Goal: Find contact information: Obtain details needed to contact an individual or organization

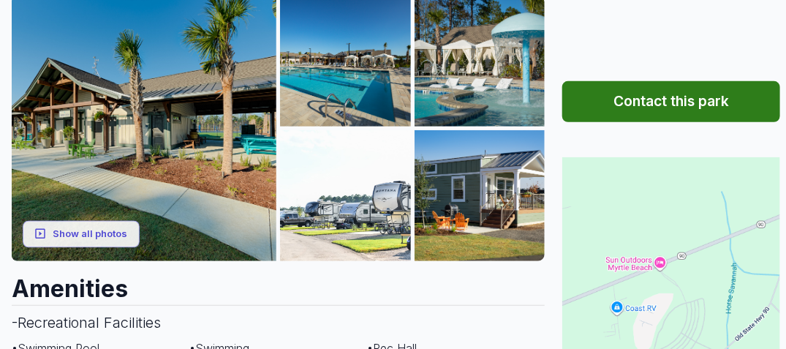
scroll to position [219, 0]
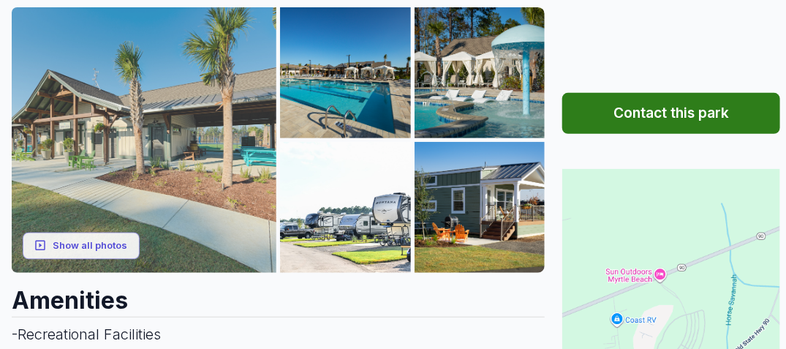
click at [214, 179] on img at bounding box center [144, 139] width 265 height 265
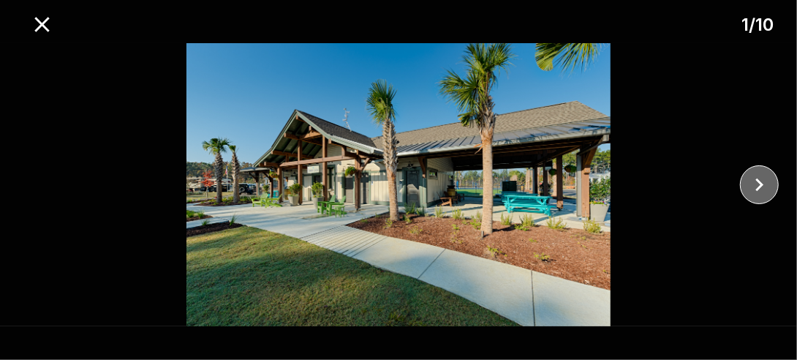
click at [762, 181] on icon "close" at bounding box center [760, 185] width 26 height 26
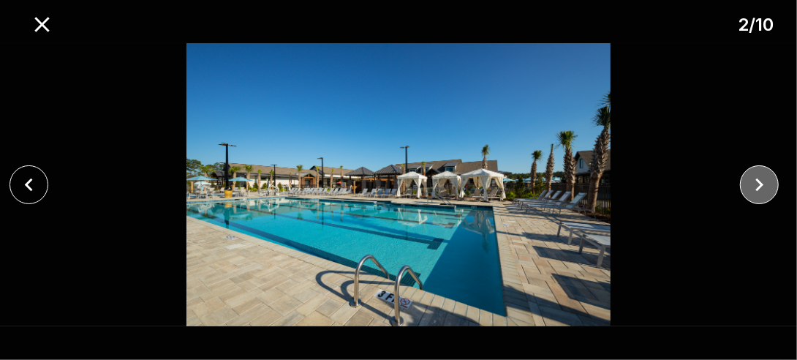
click at [762, 181] on icon "close" at bounding box center [760, 185] width 26 height 26
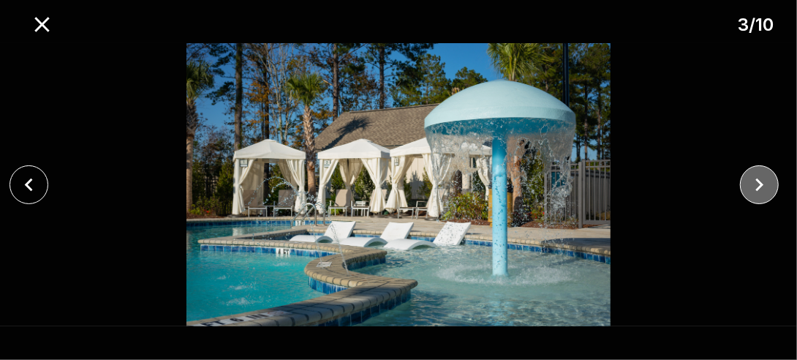
click at [762, 181] on icon "close" at bounding box center [760, 185] width 26 height 26
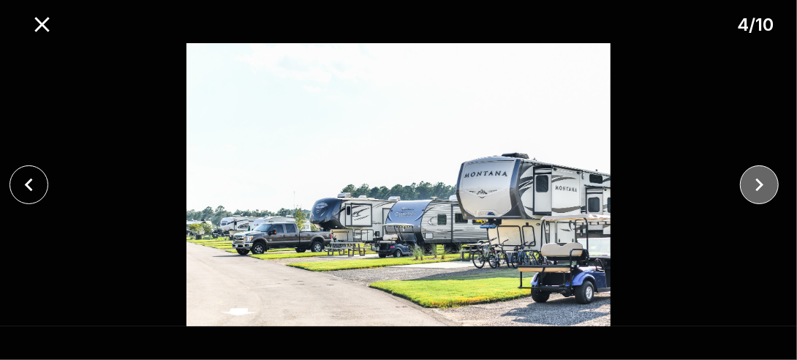
click at [762, 181] on icon "close" at bounding box center [760, 185] width 26 height 26
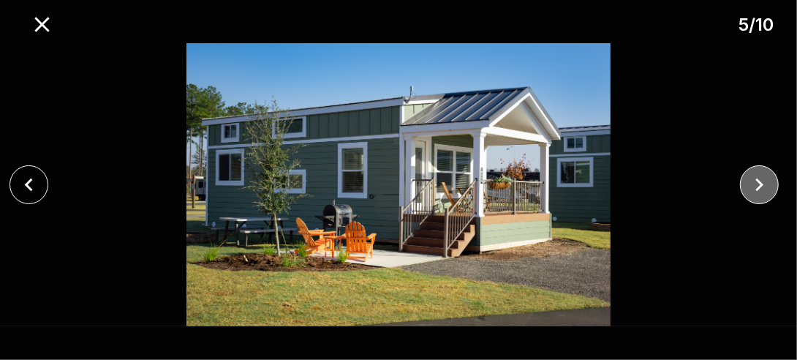
click at [762, 181] on icon "close" at bounding box center [760, 185] width 26 height 26
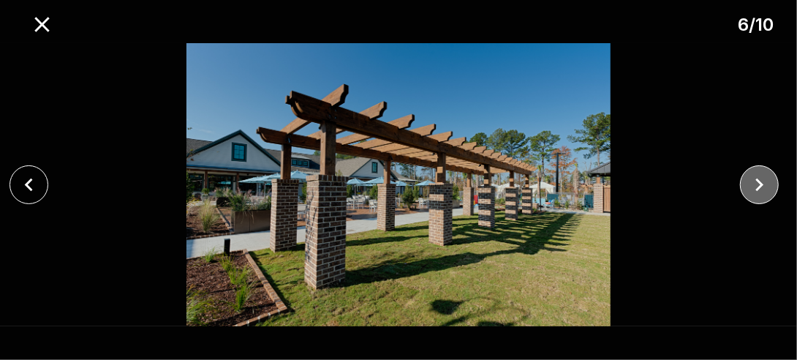
click at [760, 185] on icon "close" at bounding box center [760, 185] width 26 height 26
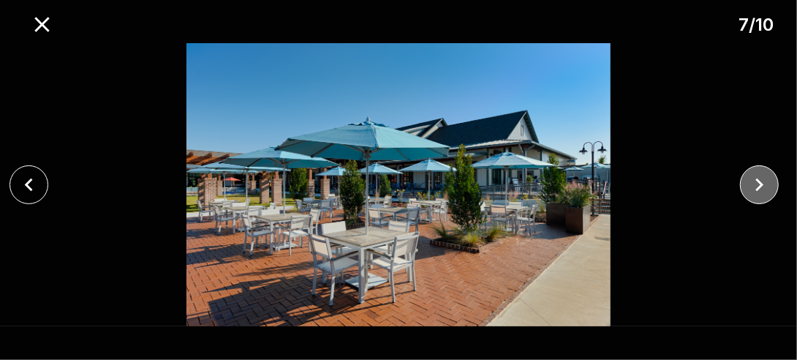
click at [760, 185] on icon "close" at bounding box center [760, 185] width 26 height 26
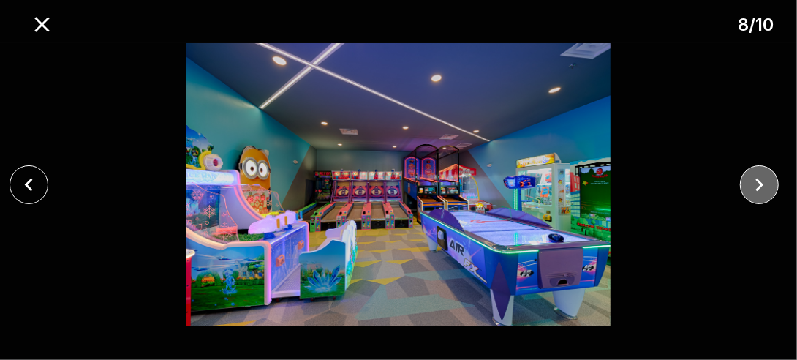
click at [760, 185] on icon "close" at bounding box center [760, 185] width 26 height 26
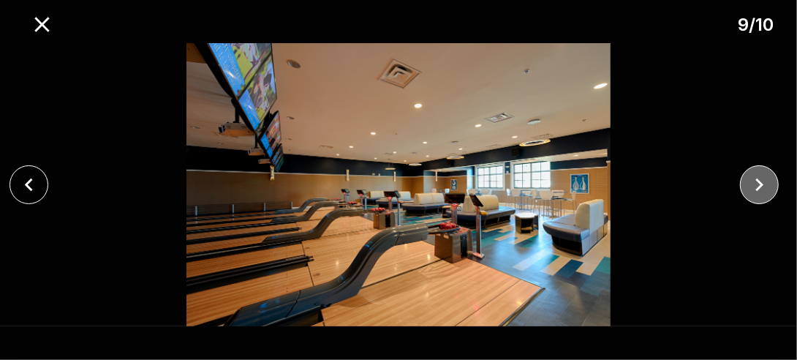
click at [760, 185] on icon "close" at bounding box center [760, 185] width 26 height 26
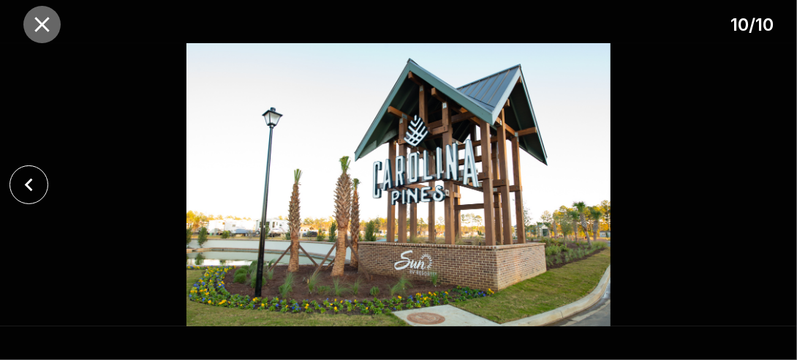
click at [42, 24] on icon "close" at bounding box center [41, 24] width 15 height 15
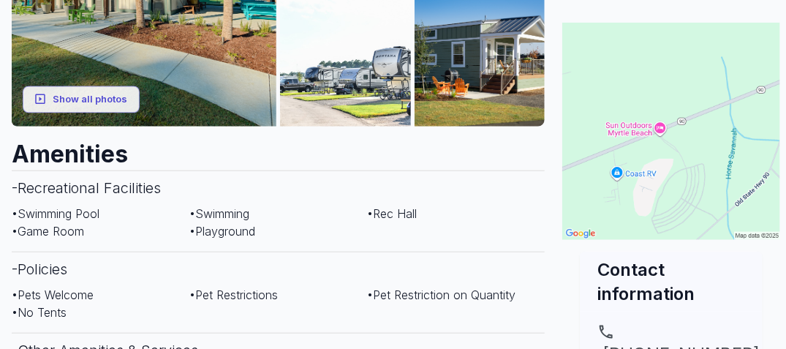
scroll to position [293, 0]
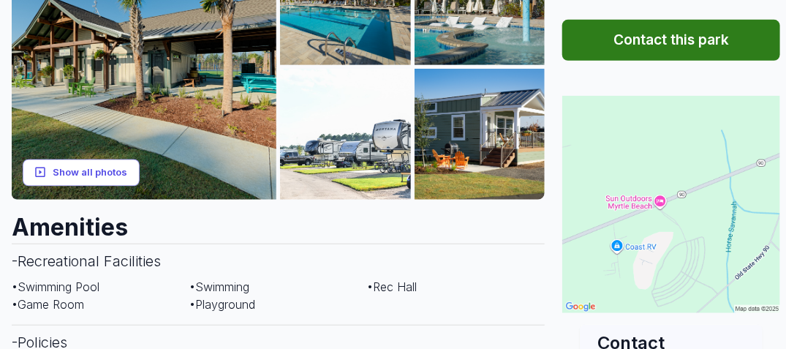
click at [119, 177] on button "Show all photos" at bounding box center [81, 172] width 117 height 27
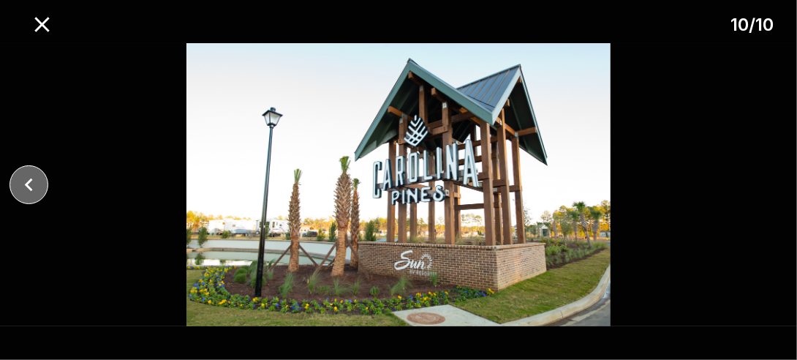
click at [27, 186] on icon "close" at bounding box center [29, 185] width 8 height 13
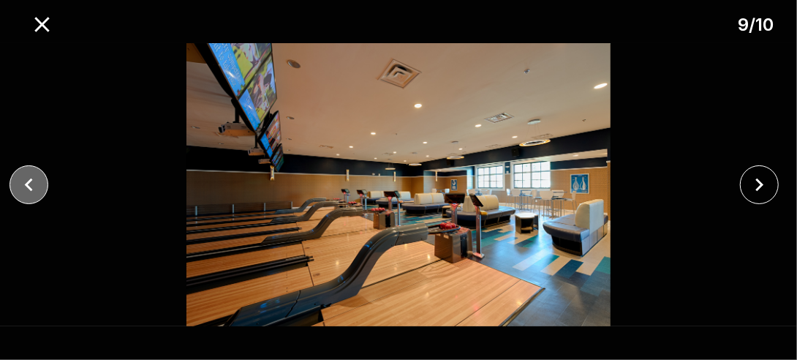
click at [27, 186] on icon "close" at bounding box center [29, 185] width 8 height 13
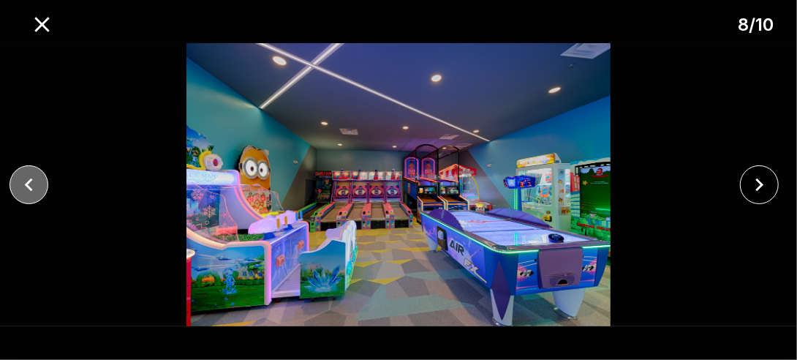
click at [27, 186] on icon "close" at bounding box center [29, 185] width 8 height 13
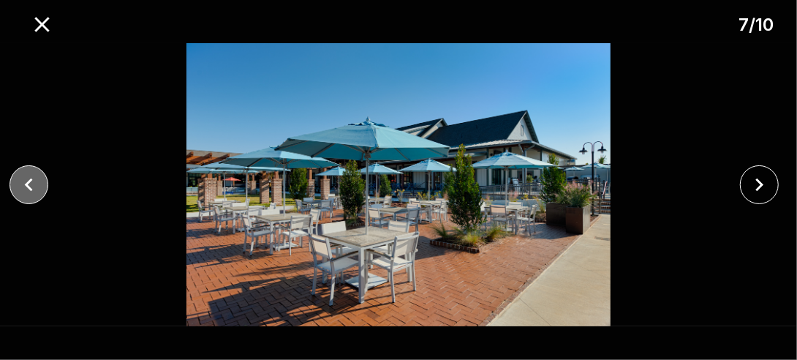
click at [27, 186] on icon "close" at bounding box center [29, 185] width 8 height 13
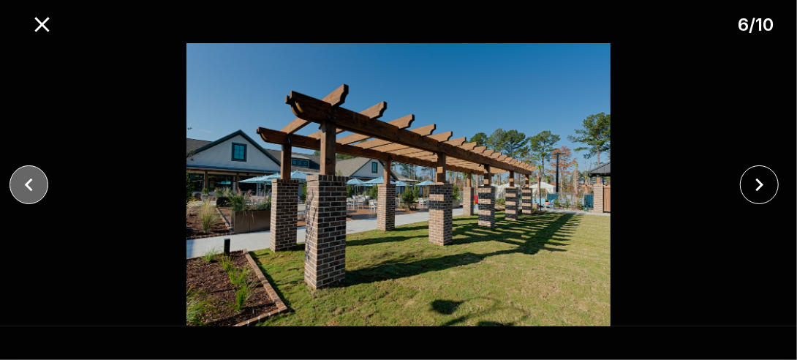
click at [27, 186] on icon "close" at bounding box center [29, 185] width 8 height 13
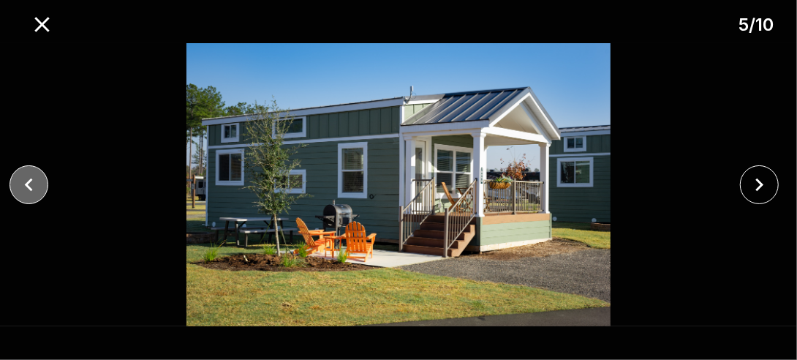
click at [27, 186] on icon "close" at bounding box center [29, 185] width 8 height 13
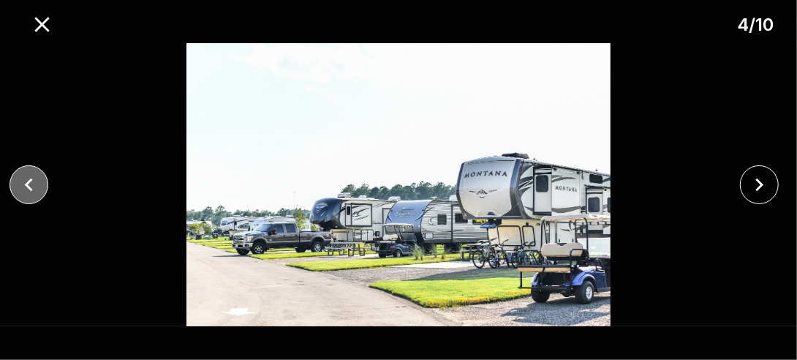
click at [27, 186] on icon "close" at bounding box center [29, 185] width 8 height 13
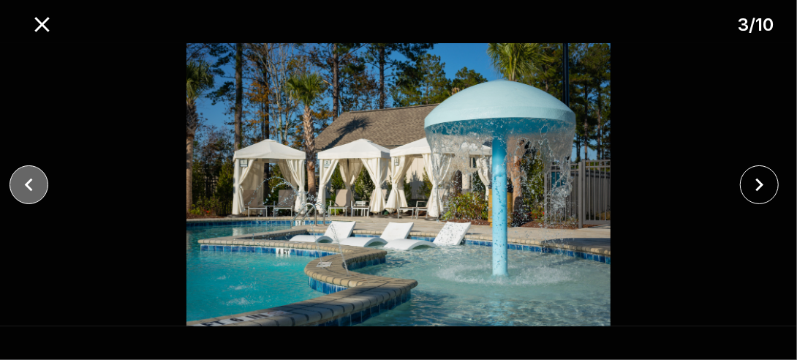
click at [27, 186] on icon "close" at bounding box center [29, 185] width 8 height 13
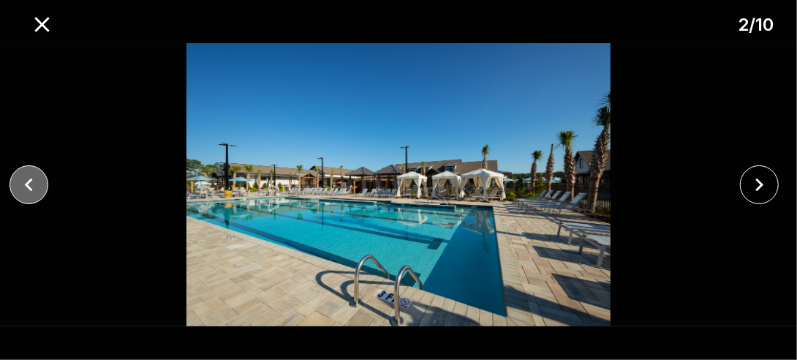
click at [27, 186] on icon "close" at bounding box center [29, 185] width 8 height 13
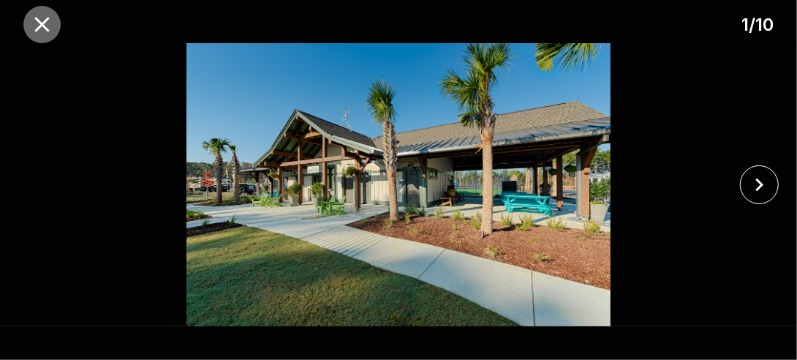
click at [42, 25] on icon "close" at bounding box center [41, 24] width 15 height 15
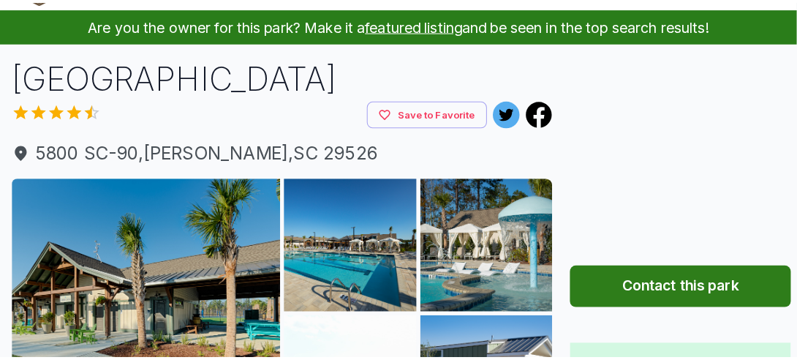
scroll to position [73, 0]
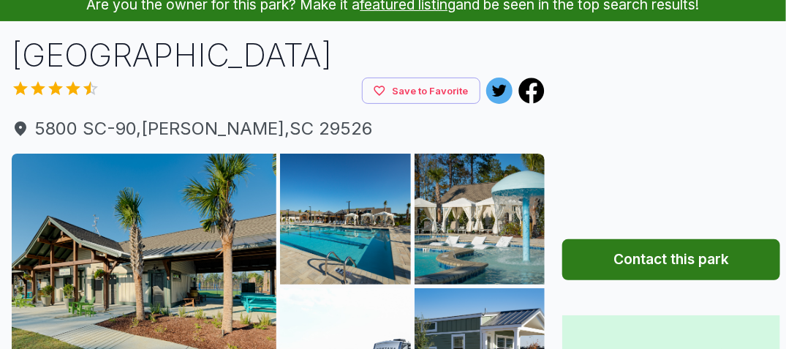
click at [667, 257] on button "Contact this park" at bounding box center [672, 259] width 218 height 41
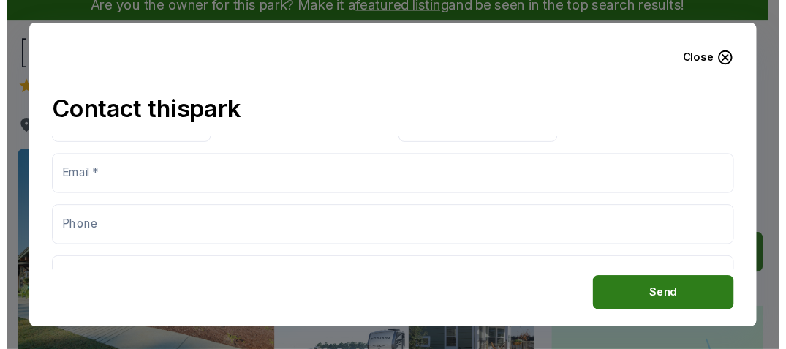
scroll to position [97, 0]
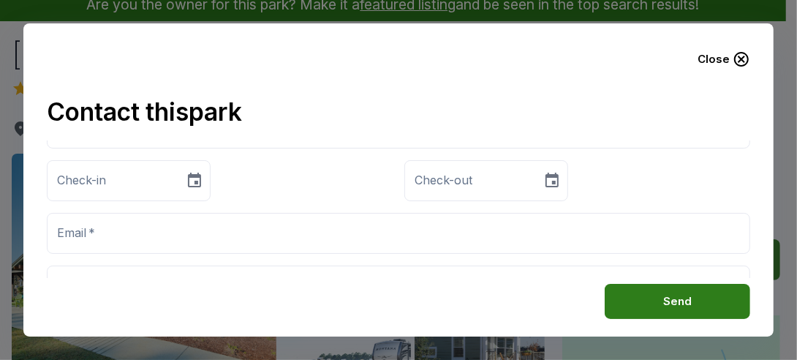
click at [743, 61] on icon "button" at bounding box center [742, 59] width 18 height 18
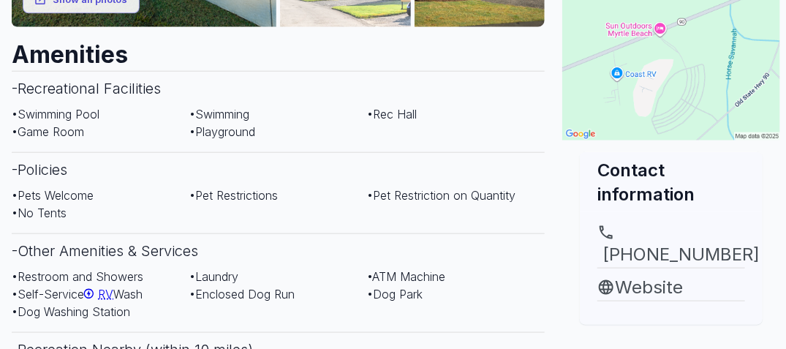
scroll to position [512, 0]
